Goal: Transaction & Acquisition: Purchase product/service

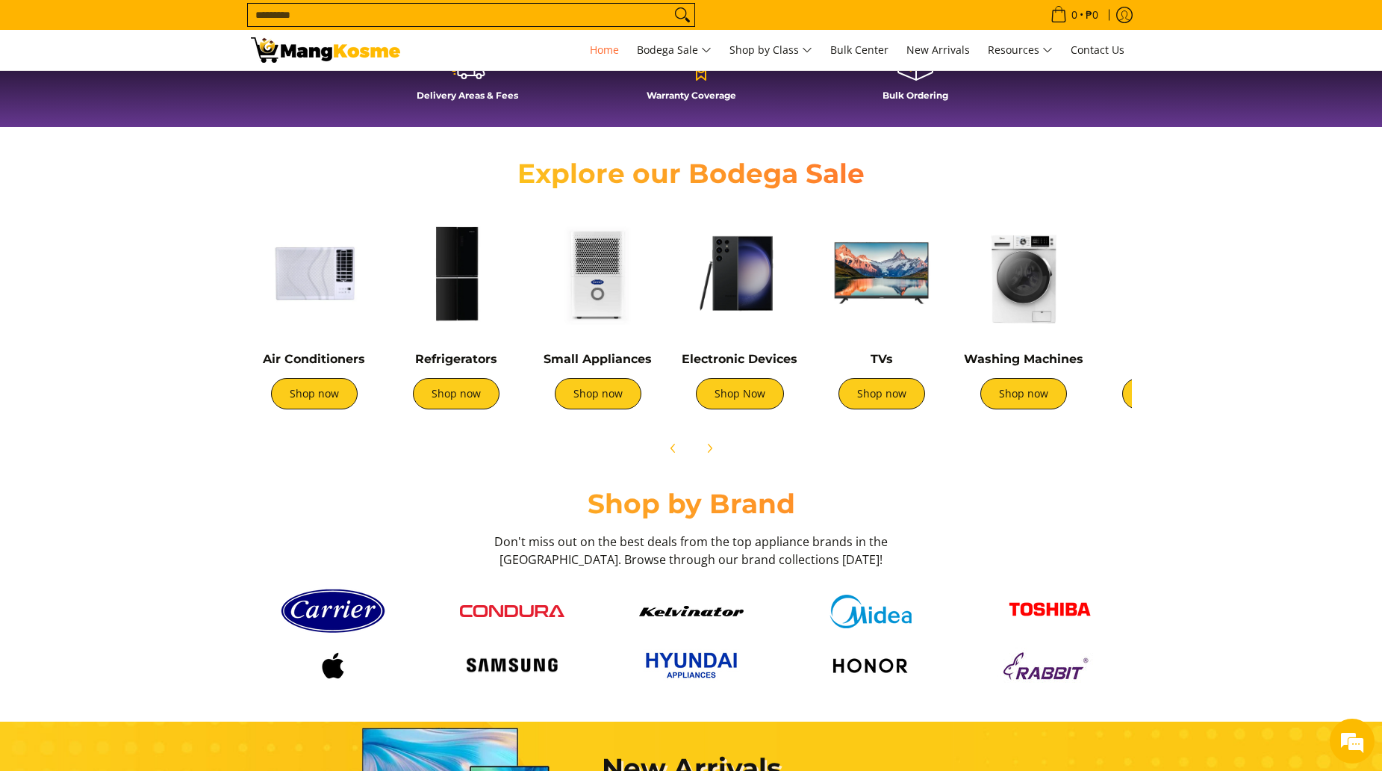
scroll to position [523, 0]
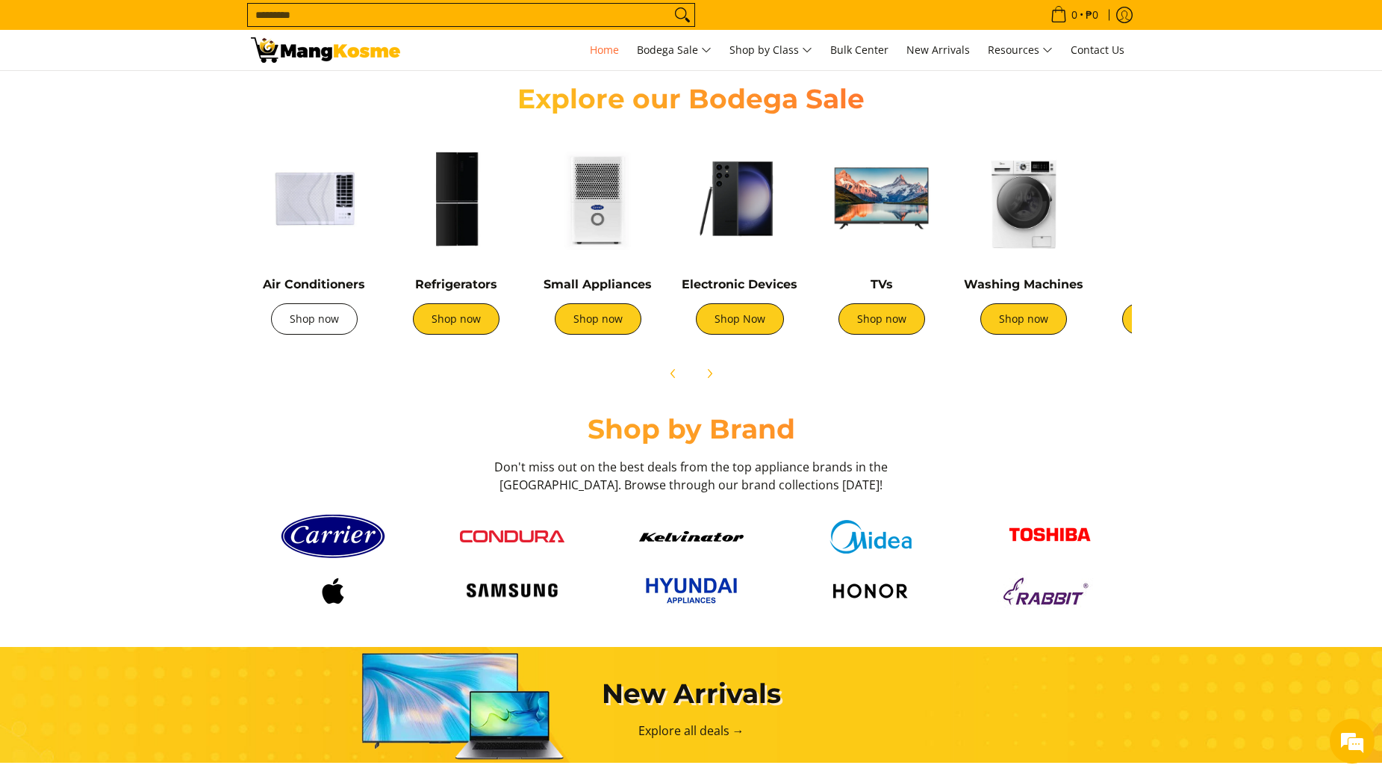
click at [331, 329] on link "Shop now" at bounding box center [314, 318] width 87 height 31
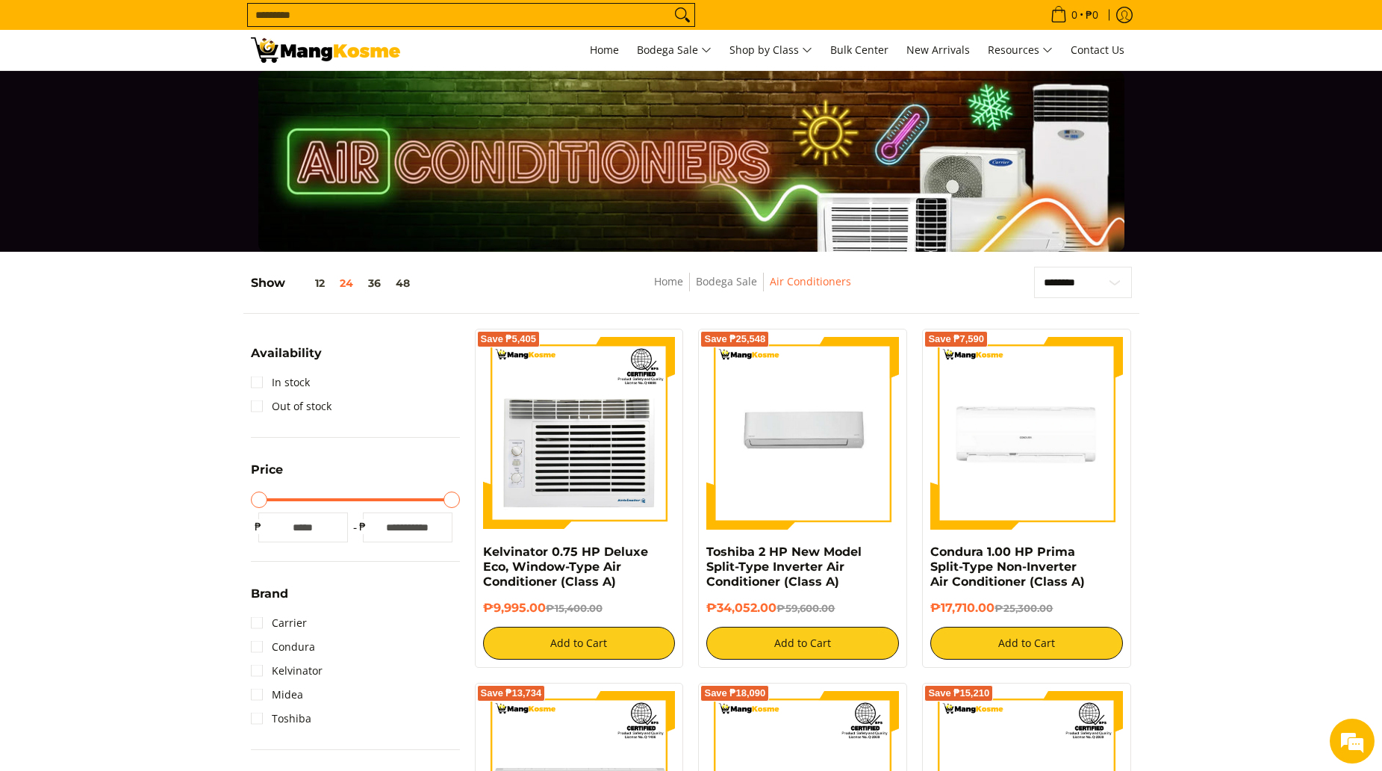
scroll to position [149, 0]
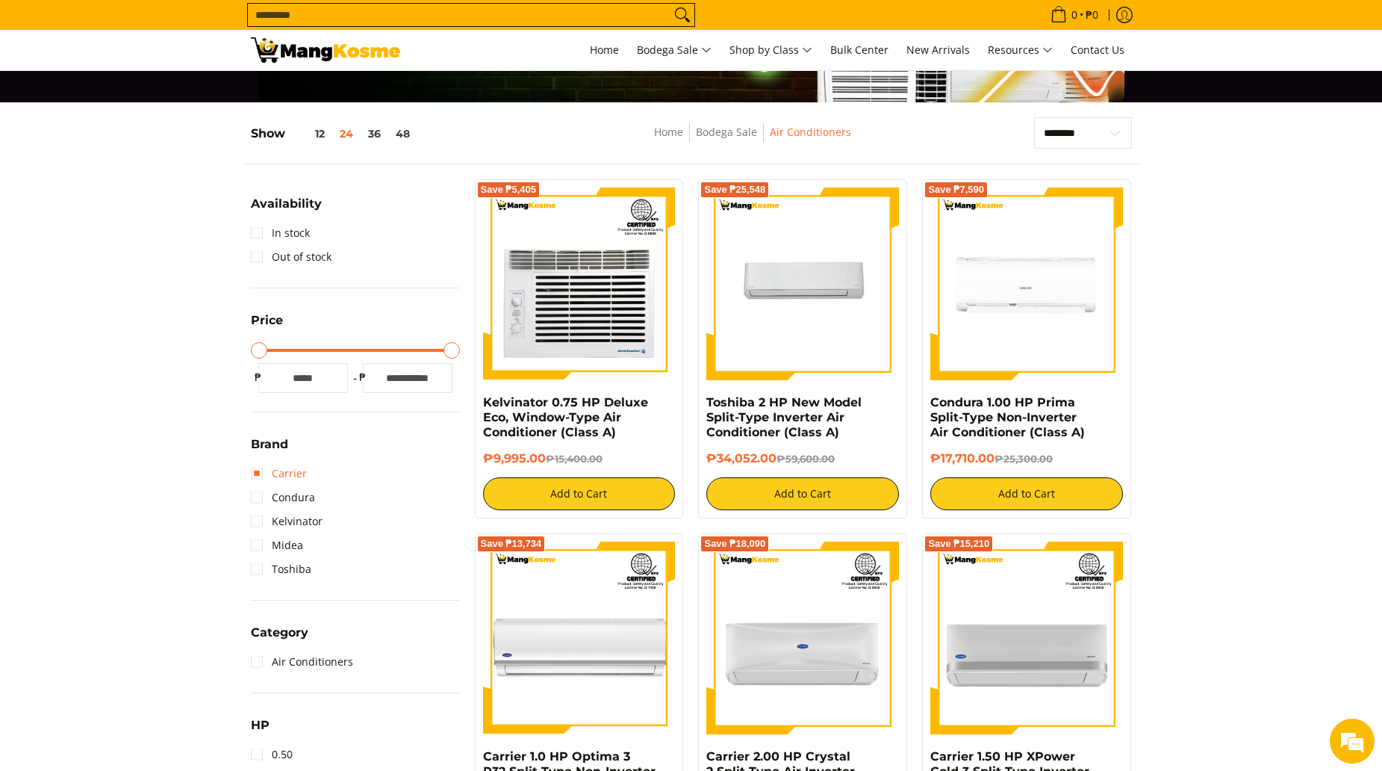
click at [262, 467] on link "Carrier" at bounding box center [279, 473] width 56 height 24
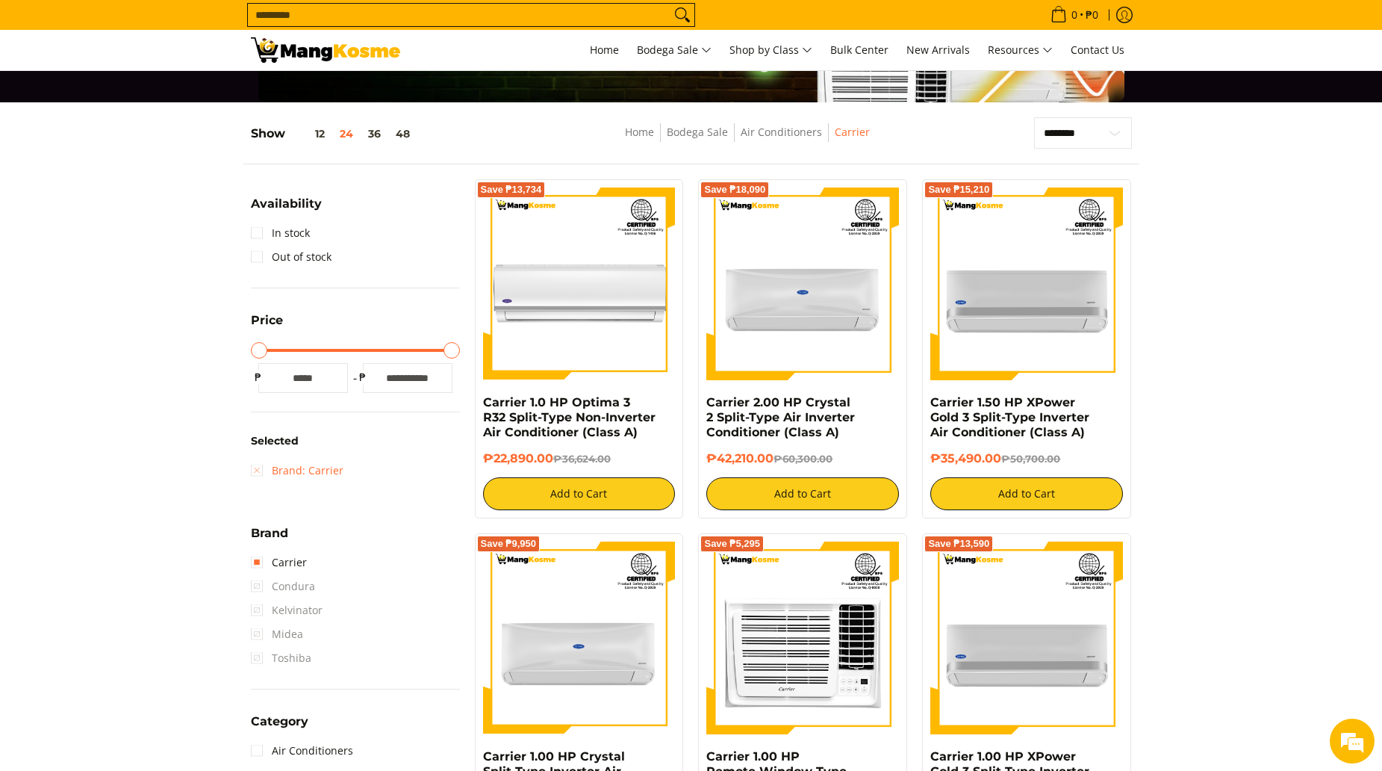
scroll to position [195, 0]
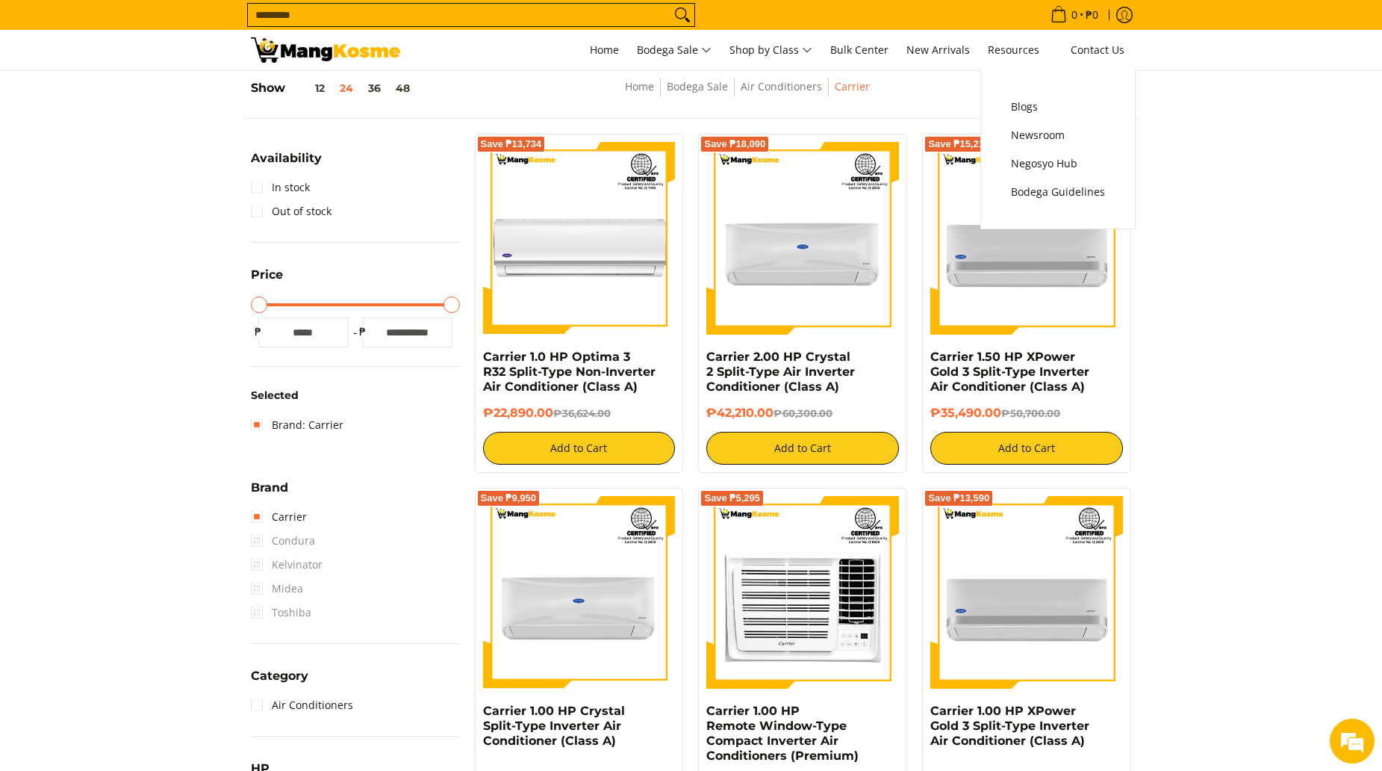
drag, startPoint x: 1201, startPoint y: 200, endPoint x: 1152, endPoint y: 143, distance: 74.7
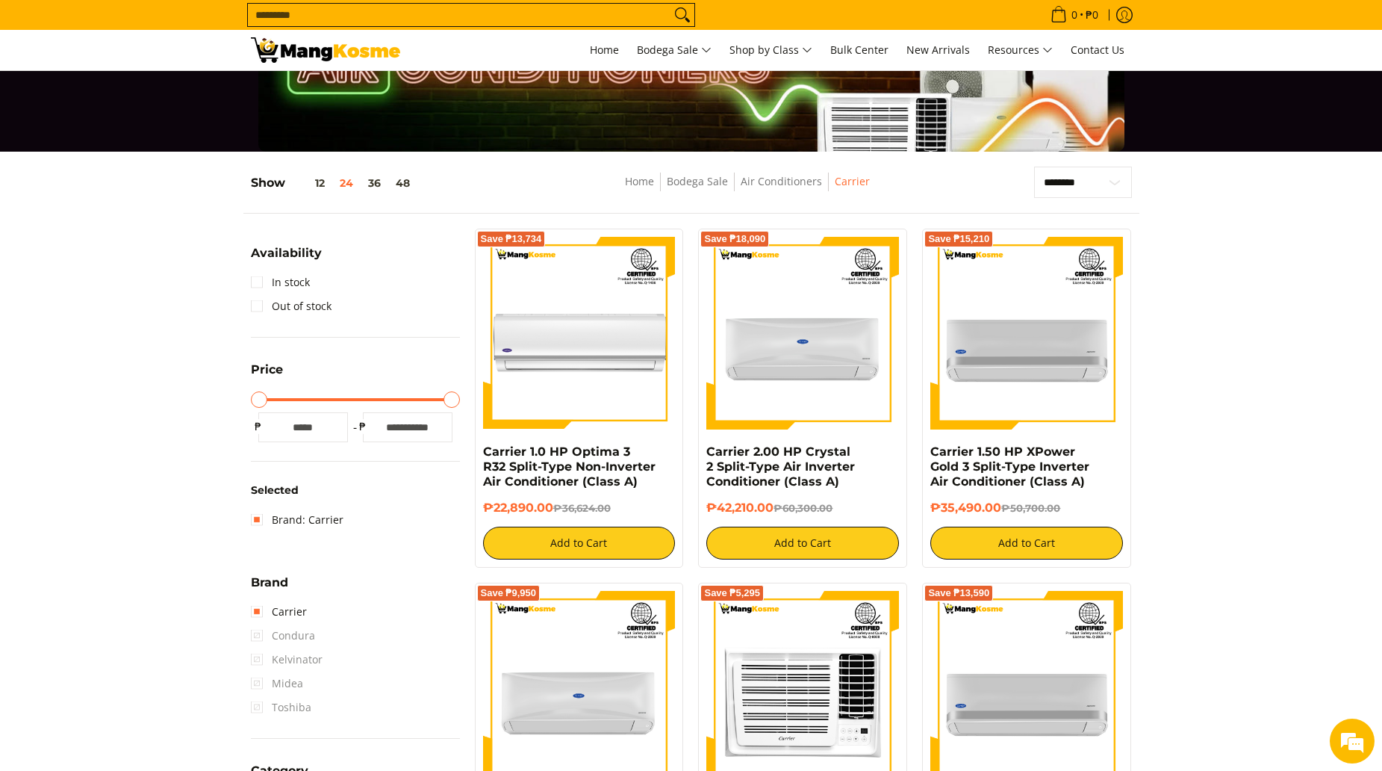
scroll to position [0, 0]
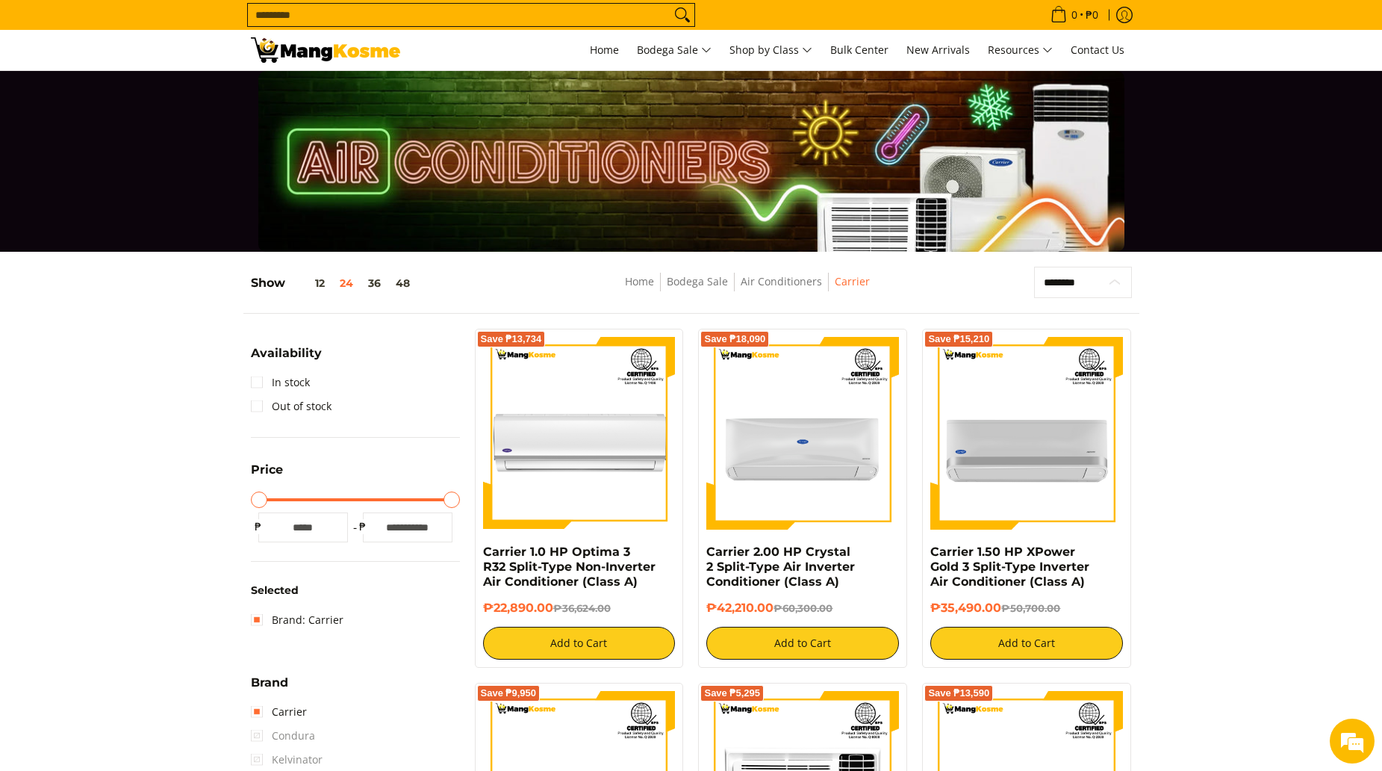
click at [1092, 281] on select "**********" at bounding box center [1083, 282] width 98 height 31
select select "**********"
click at [1034, 267] on select "**********" at bounding box center [1083, 282] width 98 height 31
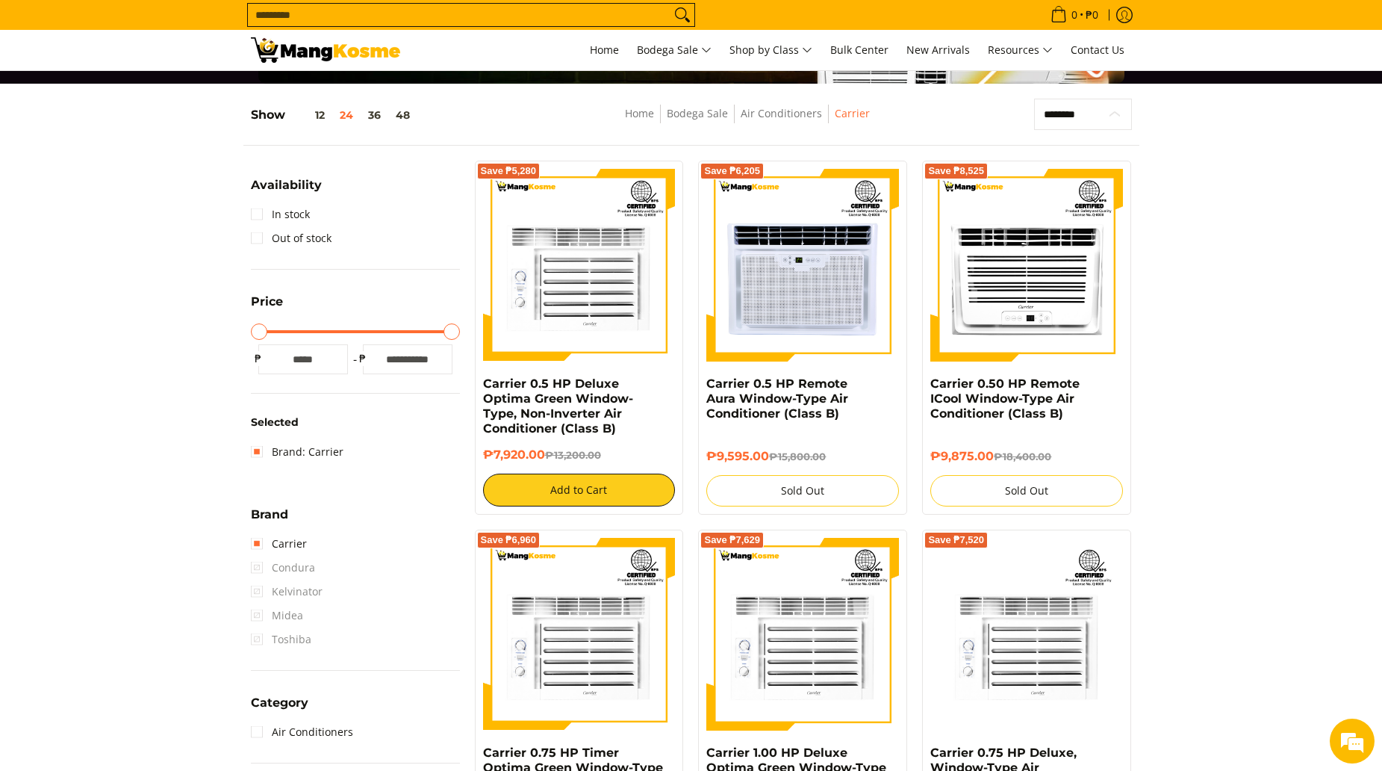
scroll to position [195, 0]
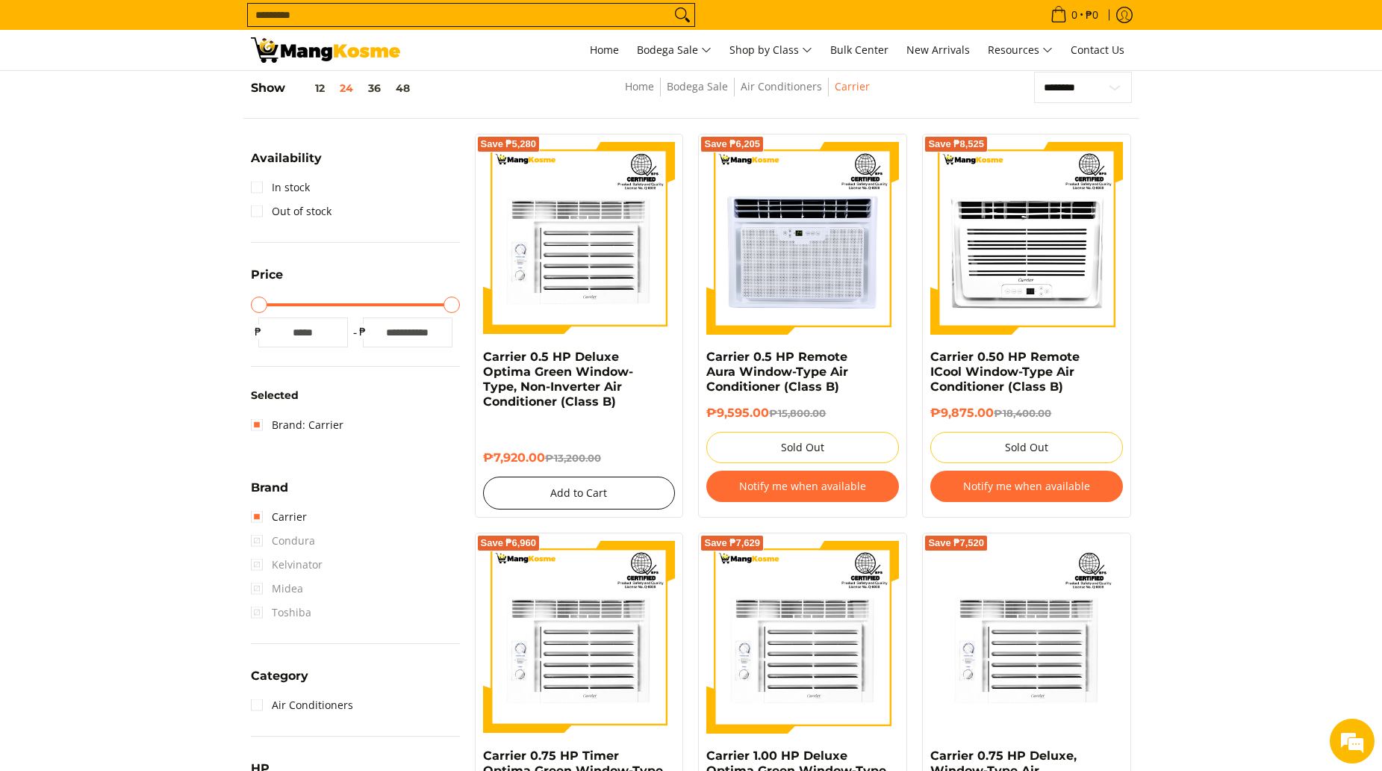
click at [609, 484] on button "Add to Cart" at bounding box center [579, 492] width 193 height 33
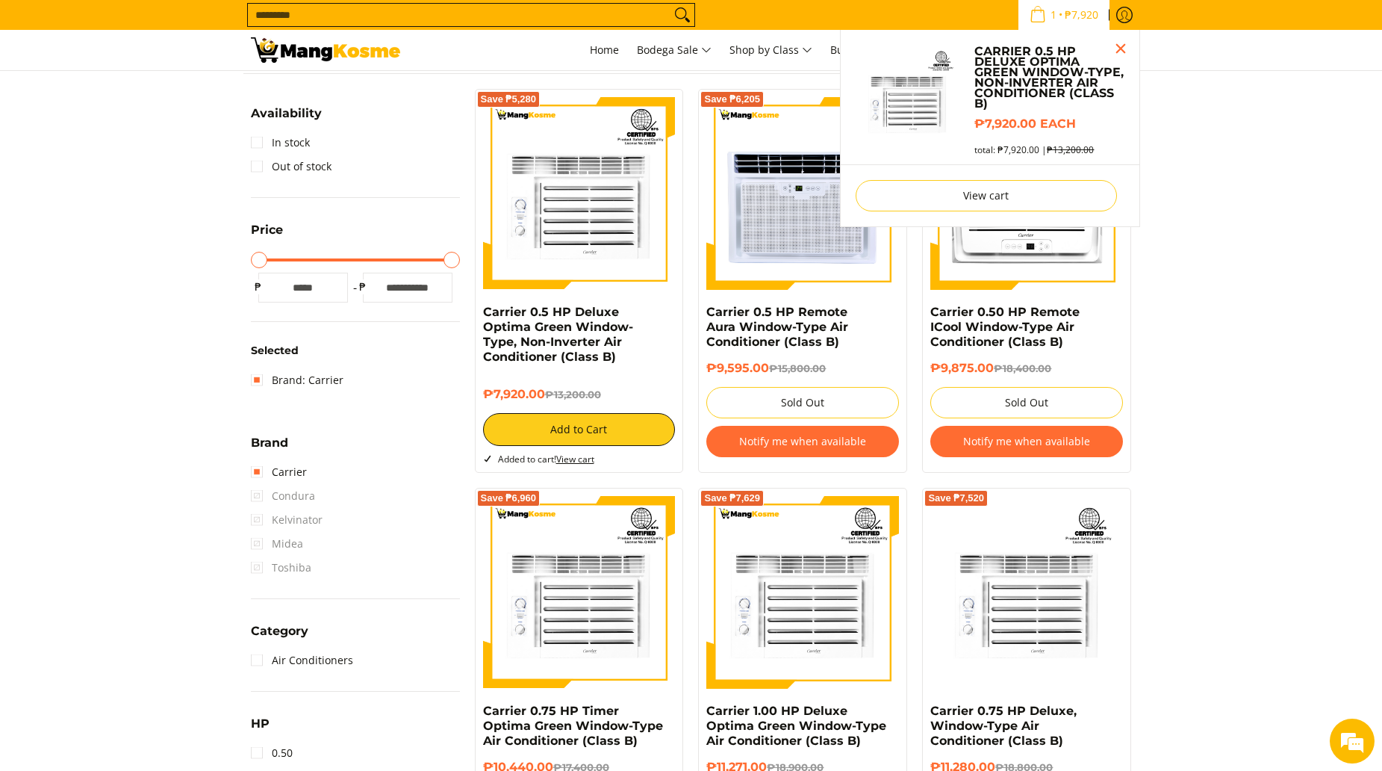
scroll to position [228, 0]
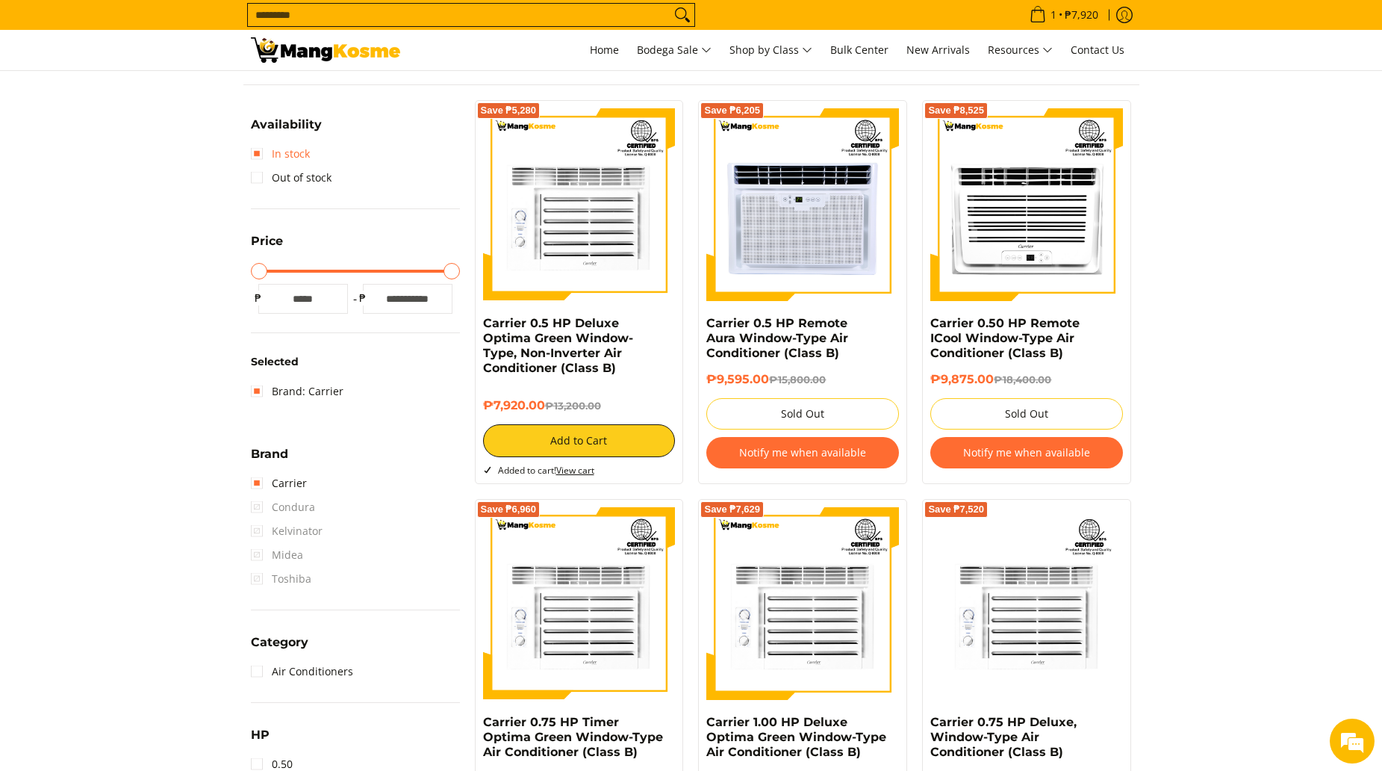
click at [249, 153] on div "Availability In stock Out of stock Price Minimum Price Maximum Price Minimum Pr…" at bounding box center [355, 738] width 224 height 1277
click at [263, 152] on link "In stock" at bounding box center [280, 154] width 59 height 24
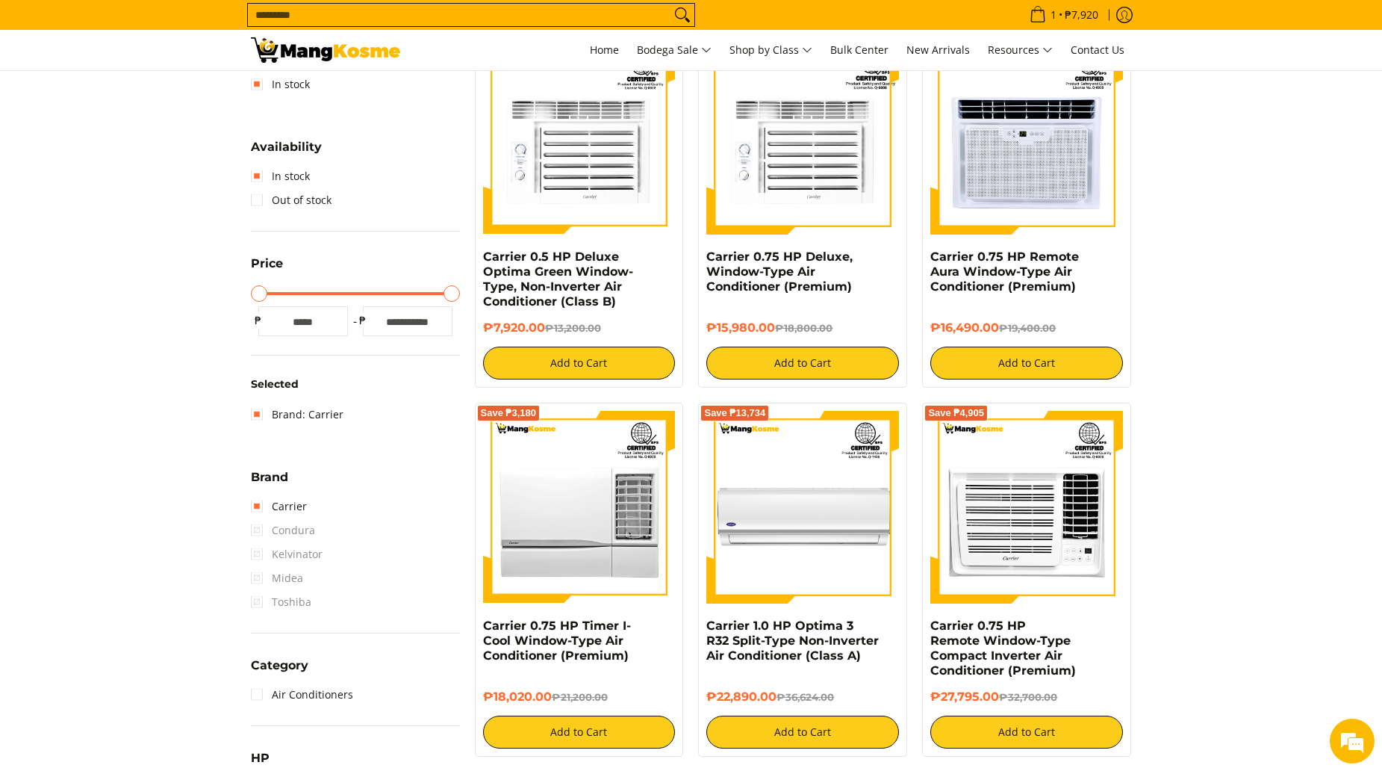
scroll to position [344, 0]
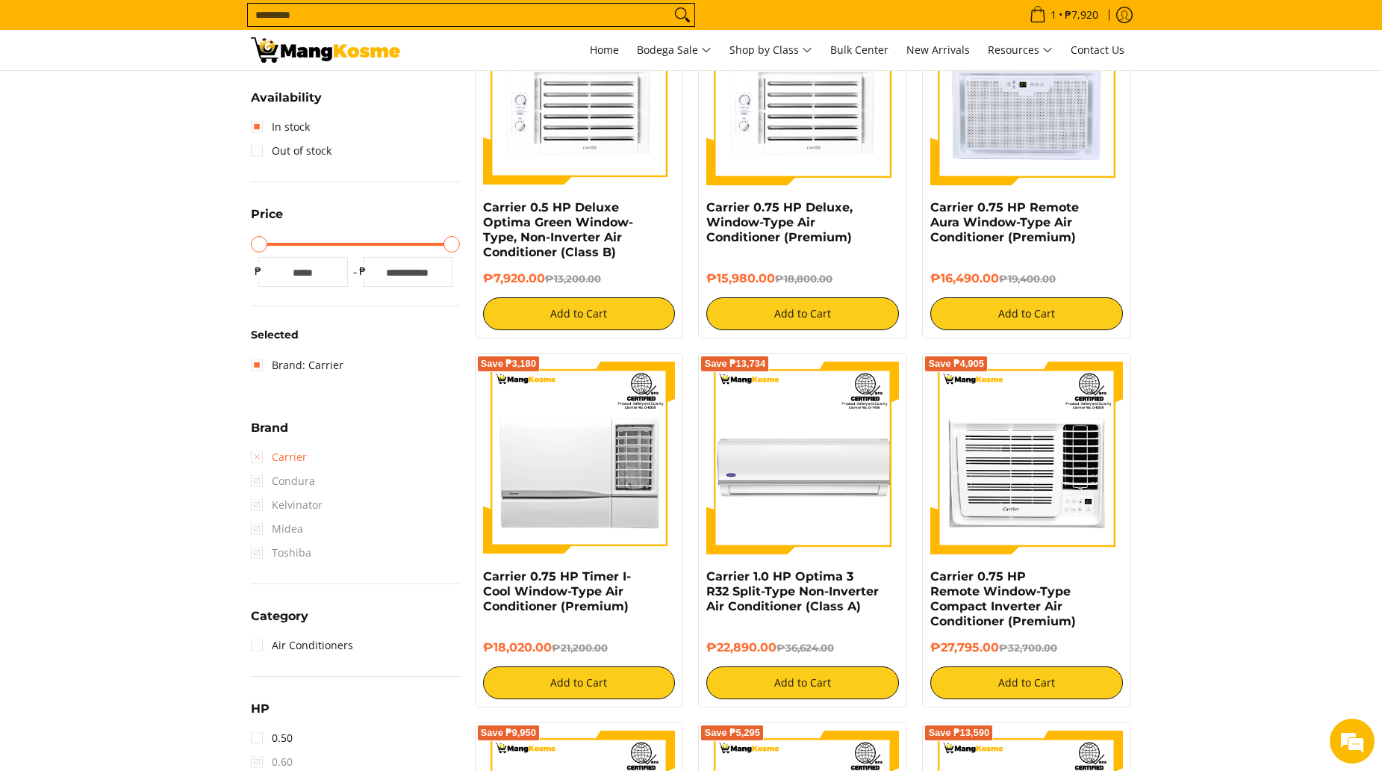
click at [259, 459] on link "Carrier" at bounding box center [279, 457] width 56 height 24
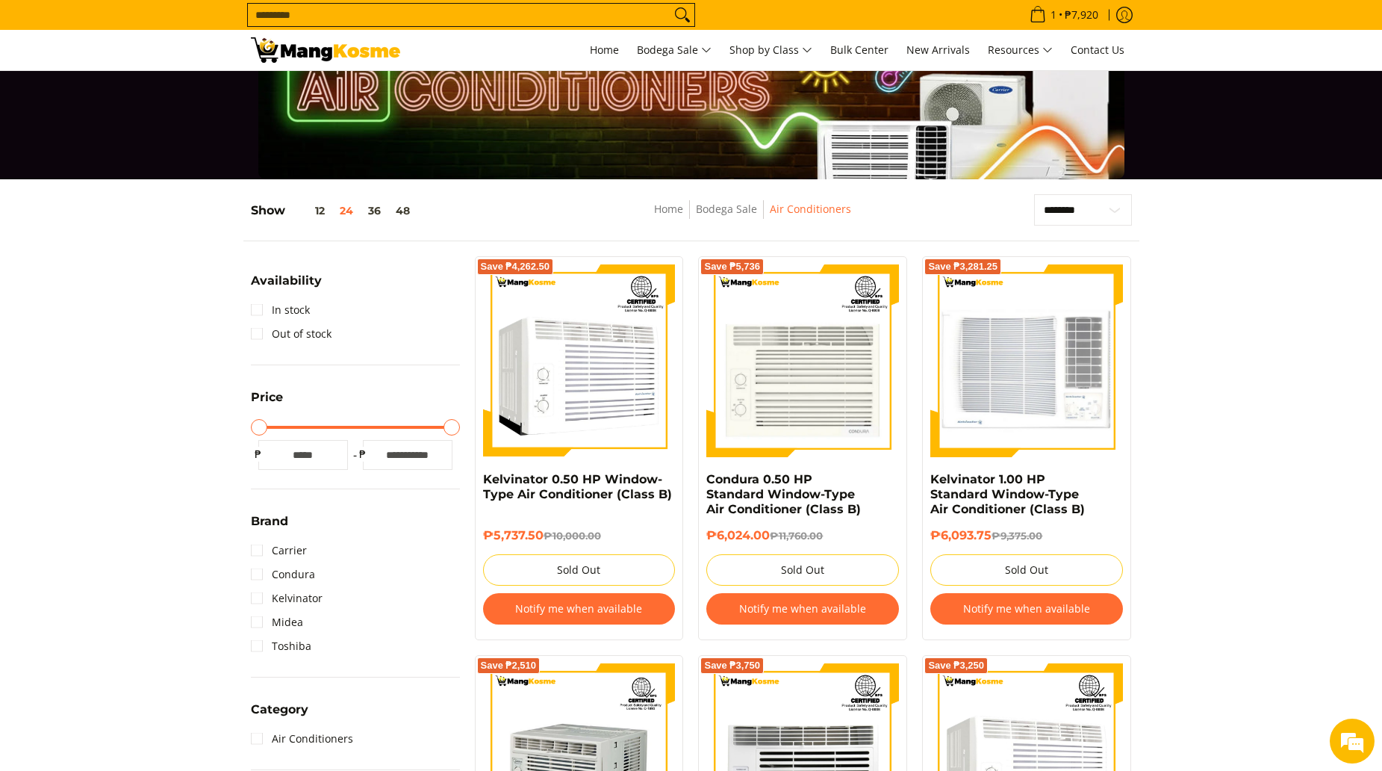
scroll to position [46, 0]
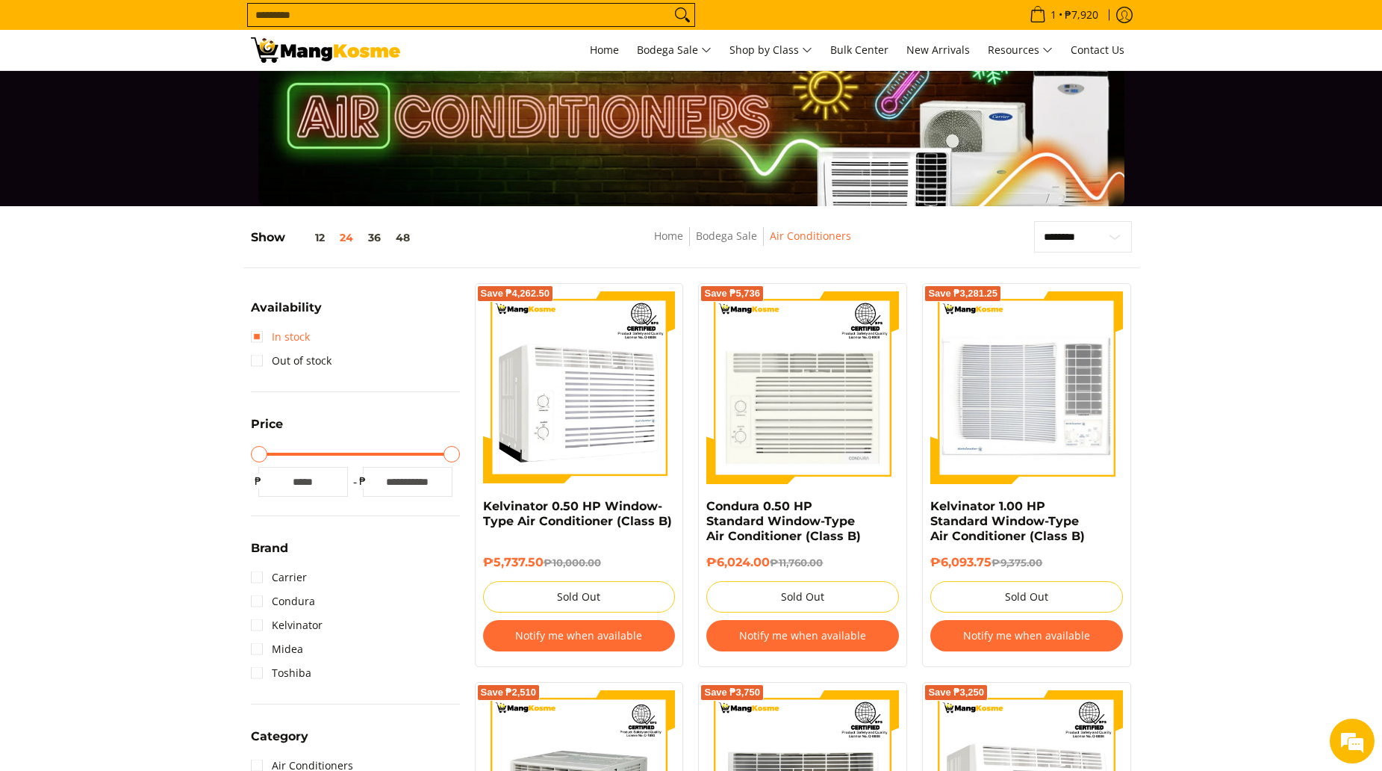
click at [254, 341] on link "In stock" at bounding box center [280, 337] width 59 height 24
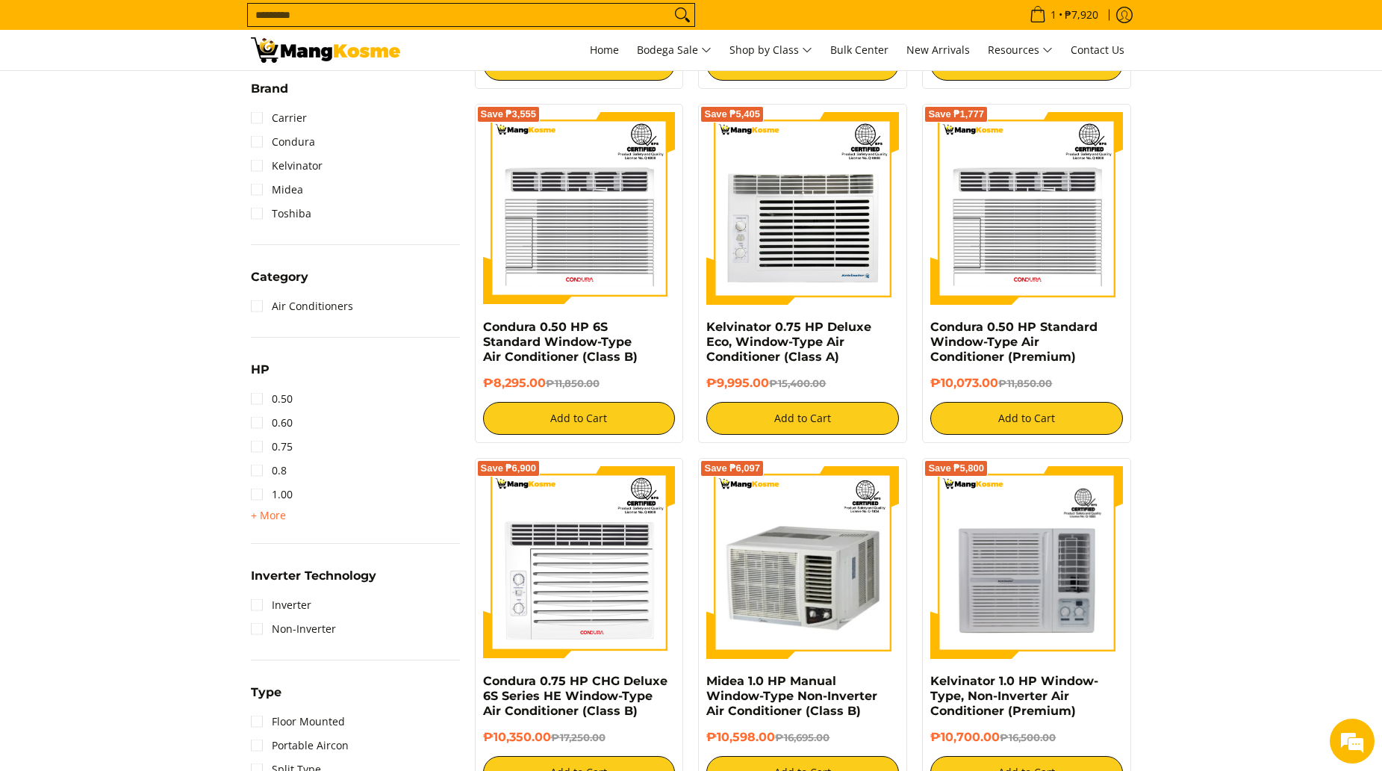
scroll to position [792, 0]
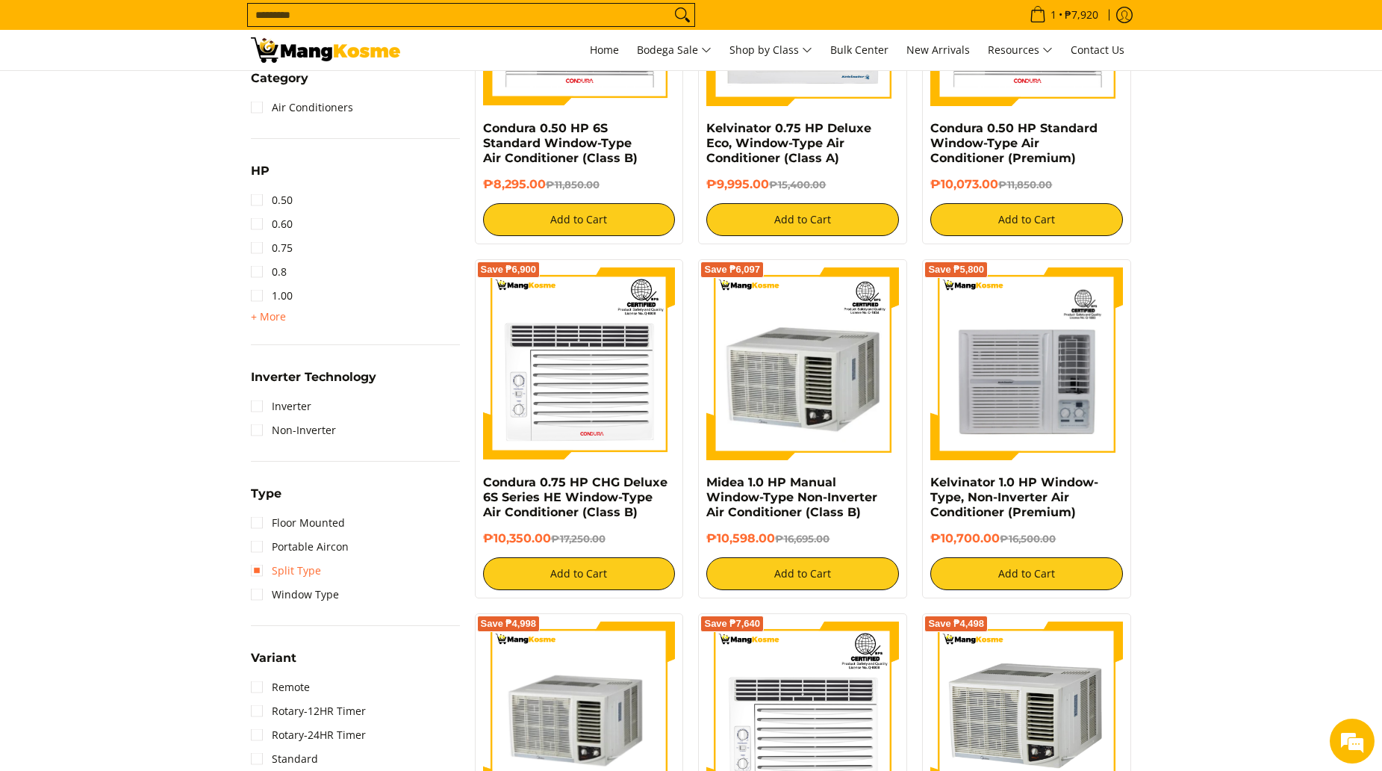
click at [261, 572] on link "Split Type" at bounding box center [286, 570] width 70 height 24
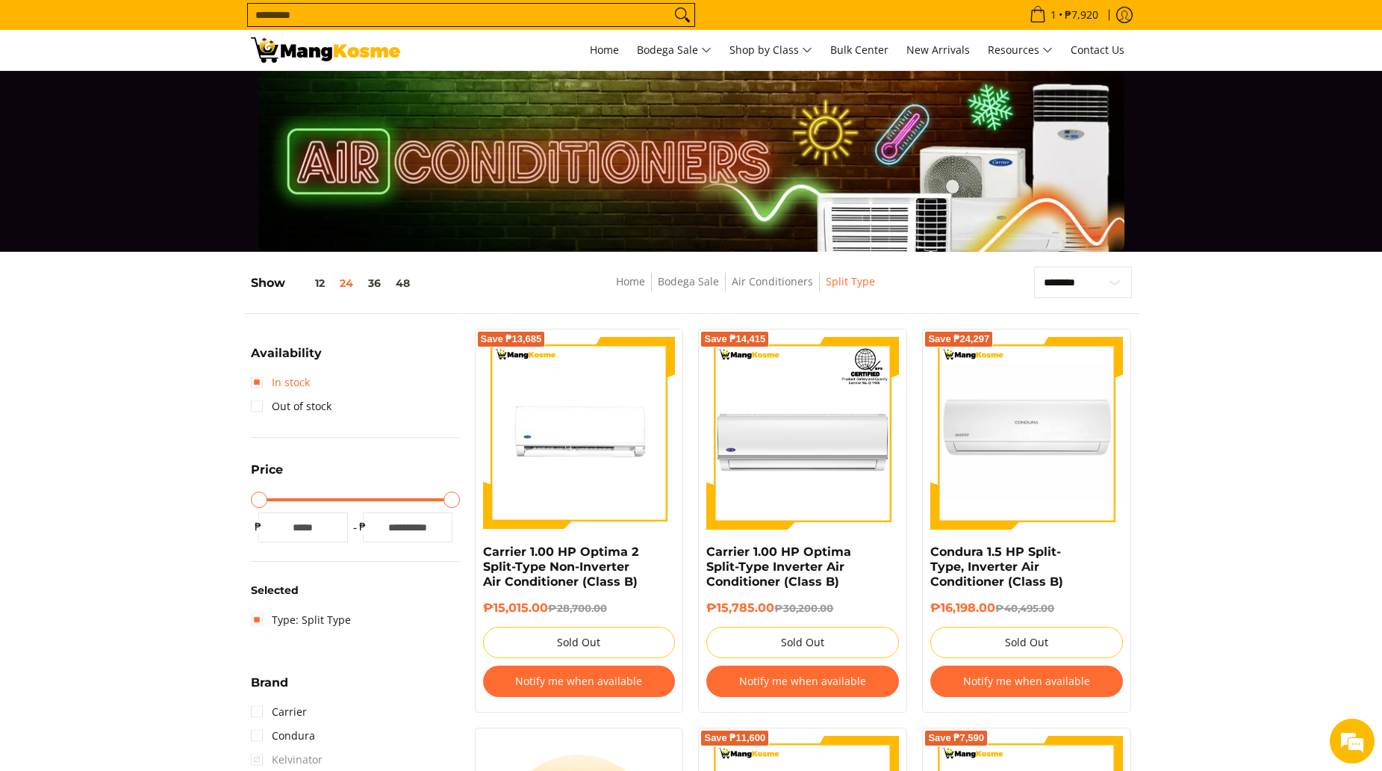
click at [277, 378] on link "In stock" at bounding box center [280, 382] width 59 height 24
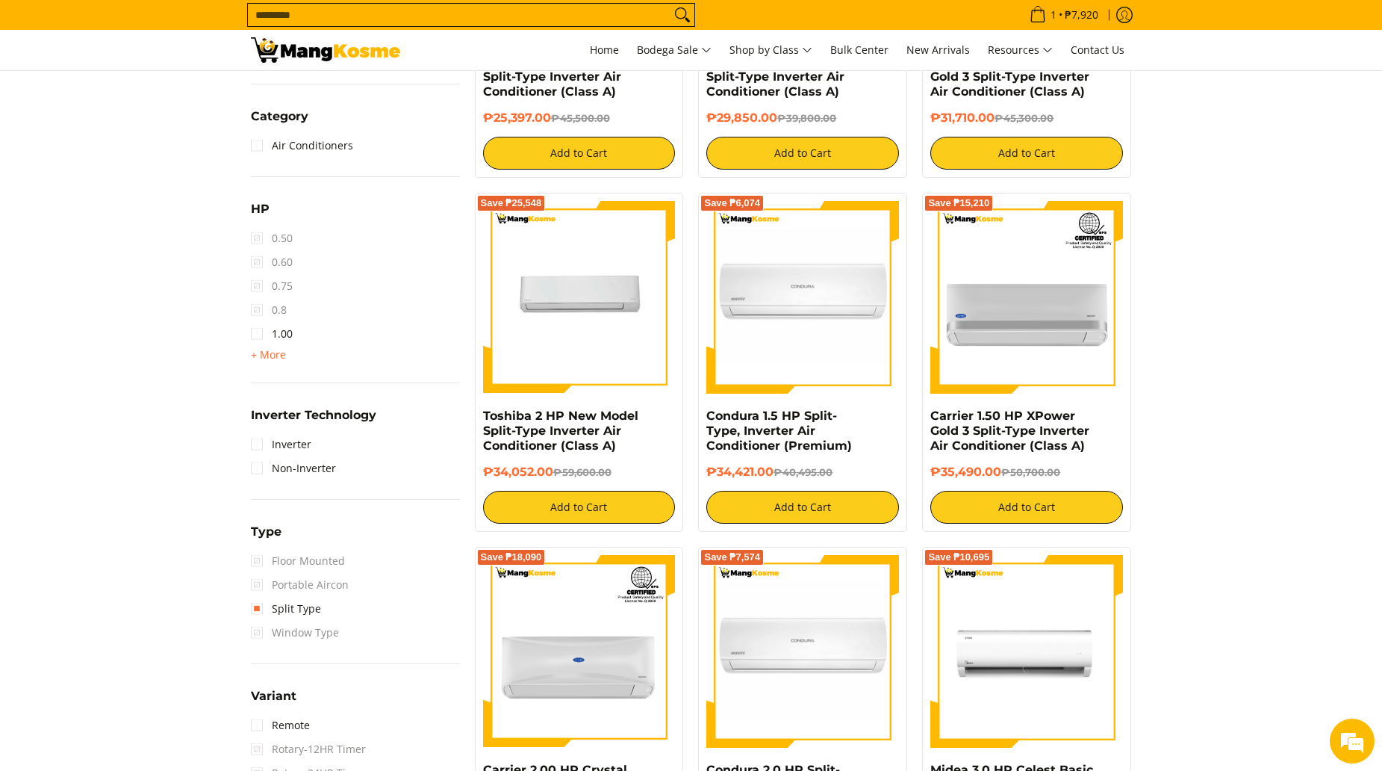
scroll to position [867, 0]
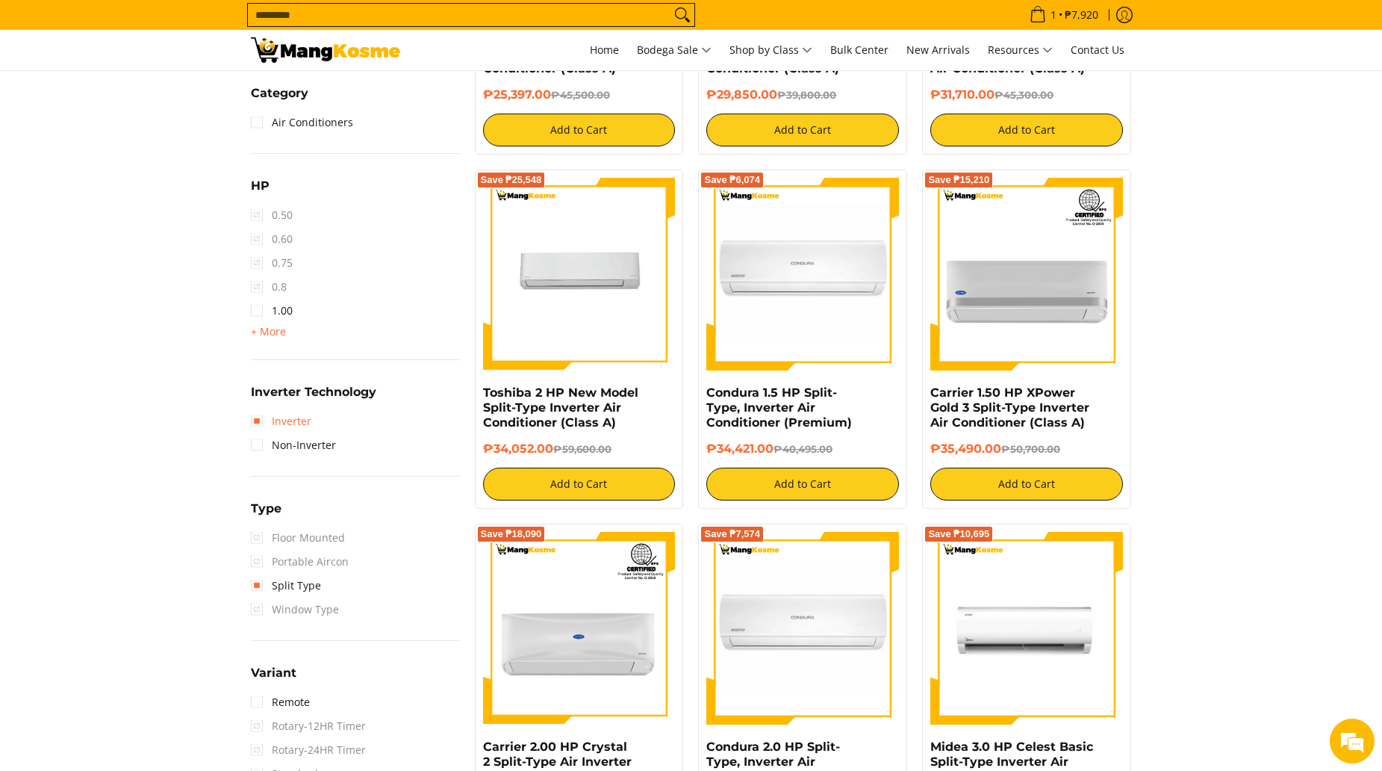
click at [253, 423] on link "Inverter" at bounding box center [281, 421] width 60 height 24
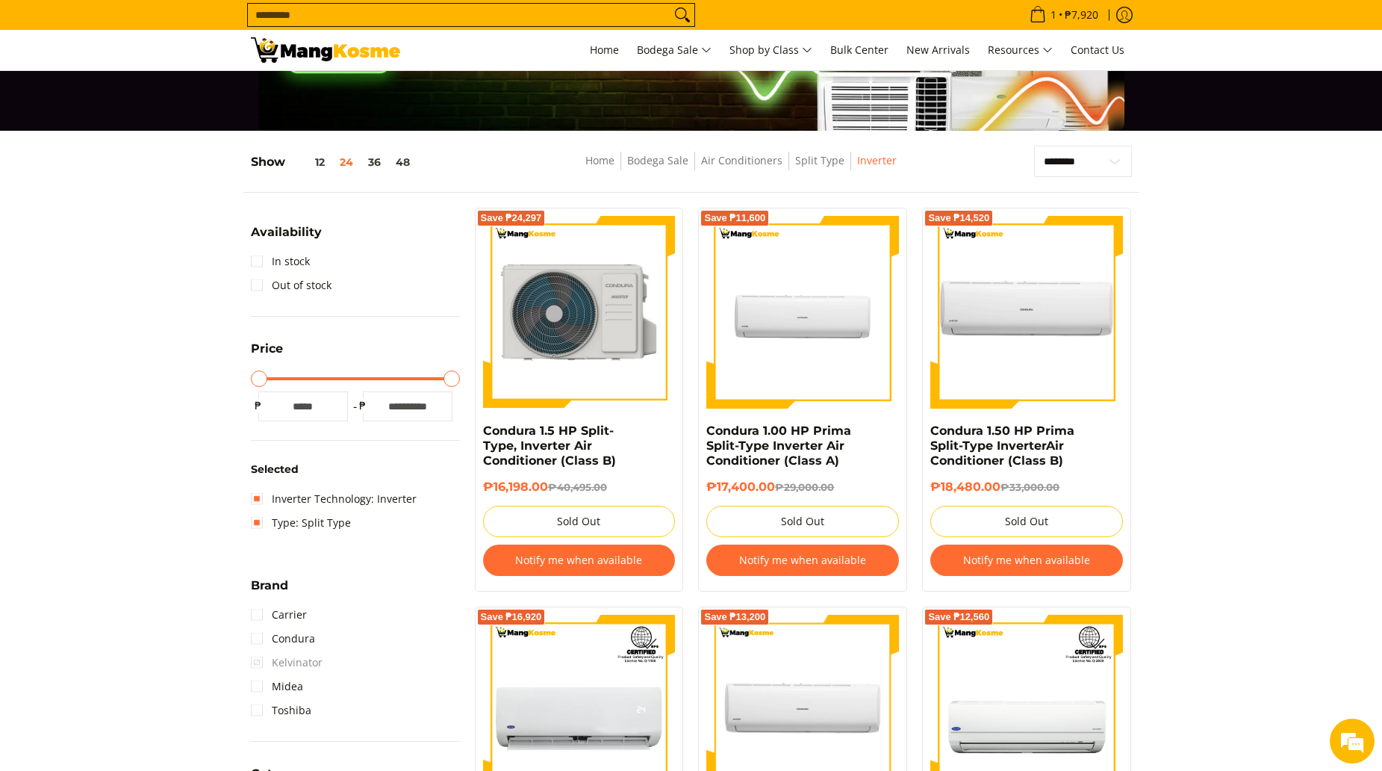
scroll to position [120, 0]
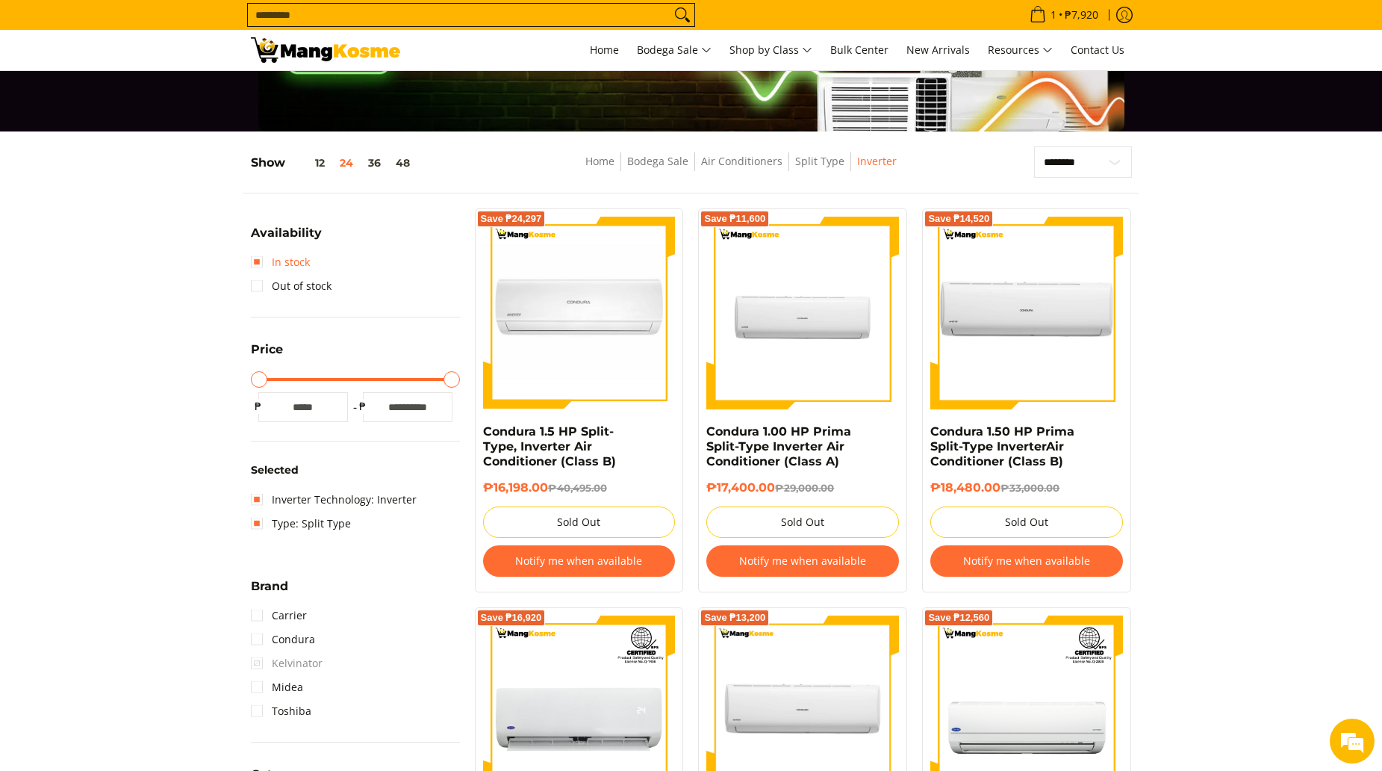
click at [254, 258] on link "In stock" at bounding box center [280, 262] width 59 height 24
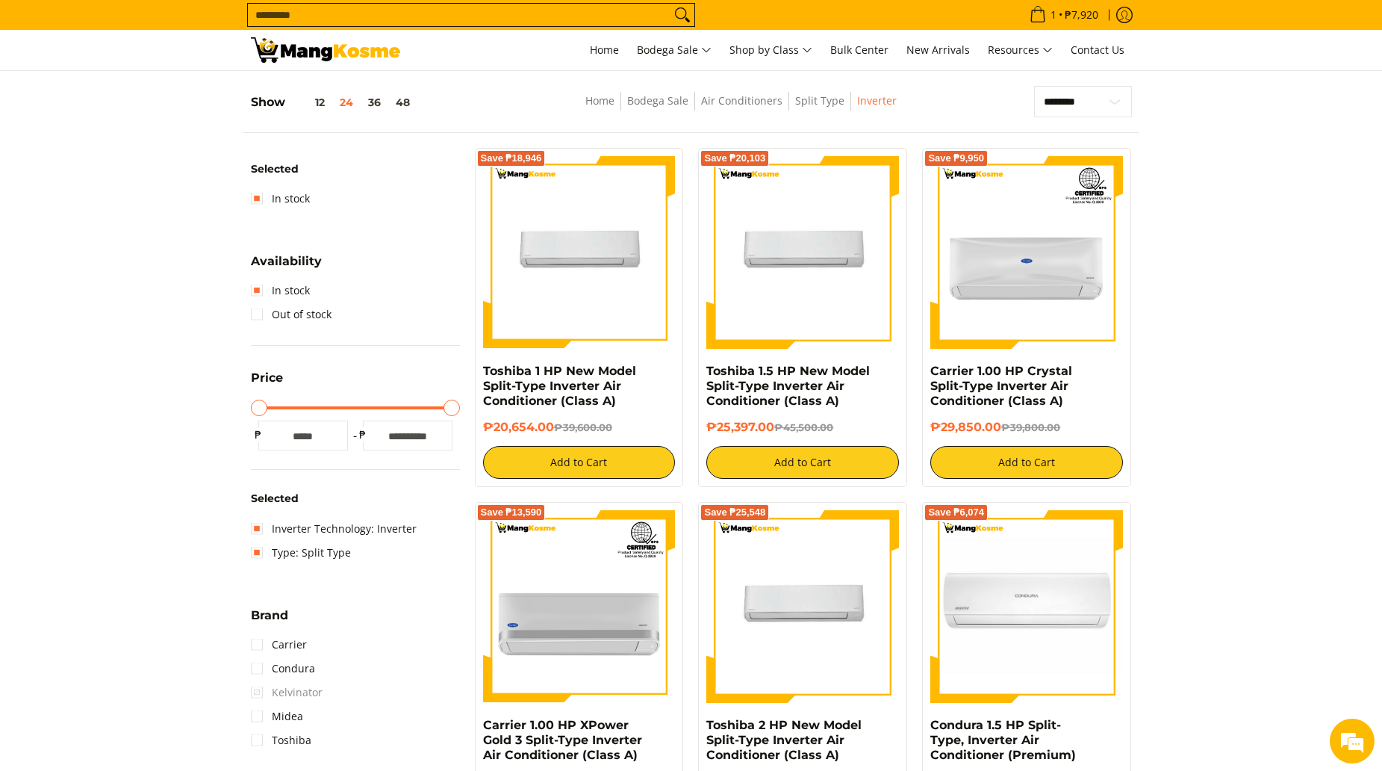
scroll to position [195, 0]
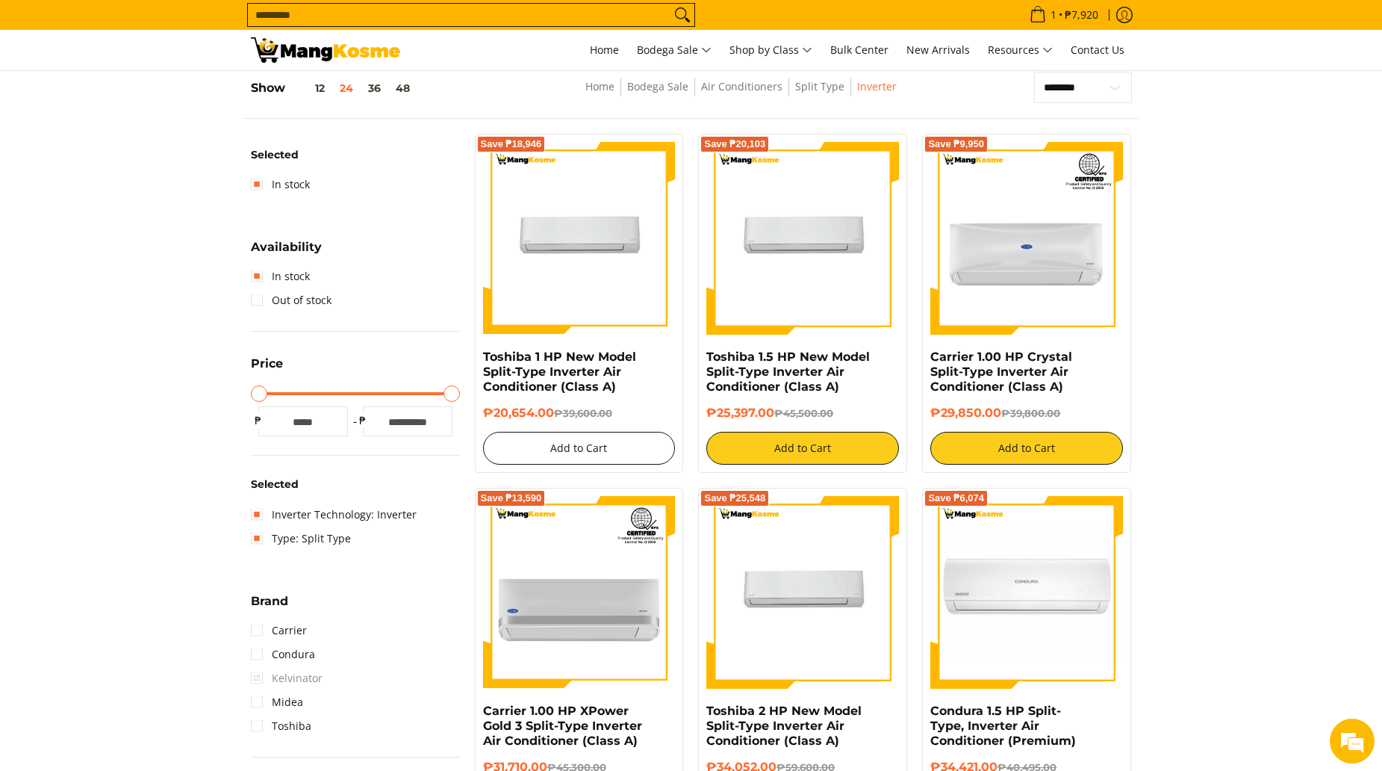
click at [555, 438] on button "Add to Cart" at bounding box center [579, 448] width 193 height 33
